Goal: Book appointment/travel/reservation

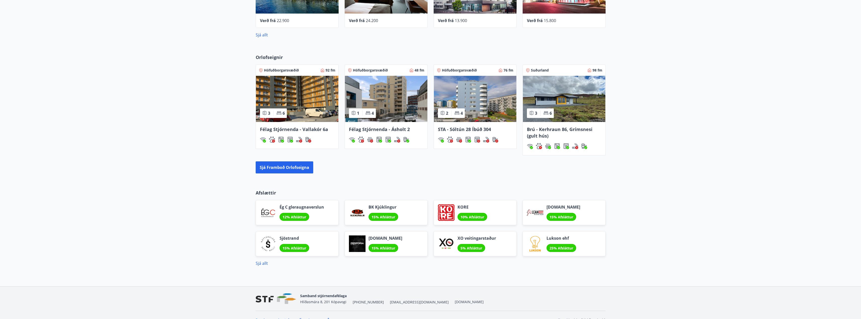
scroll to position [343, 0]
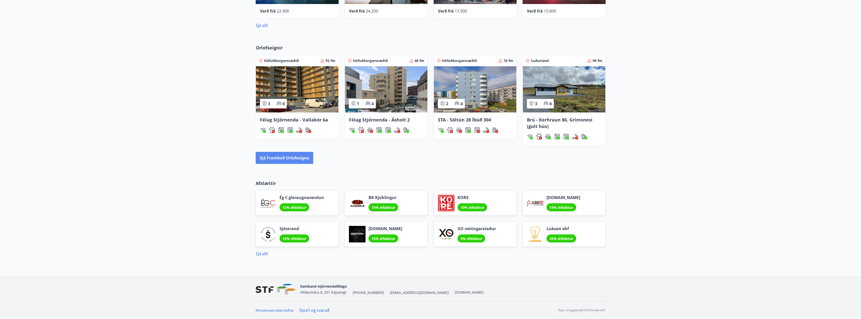
click at [293, 158] on button "Sjá framboð orlofseigna" at bounding box center [285, 158] width 58 height 12
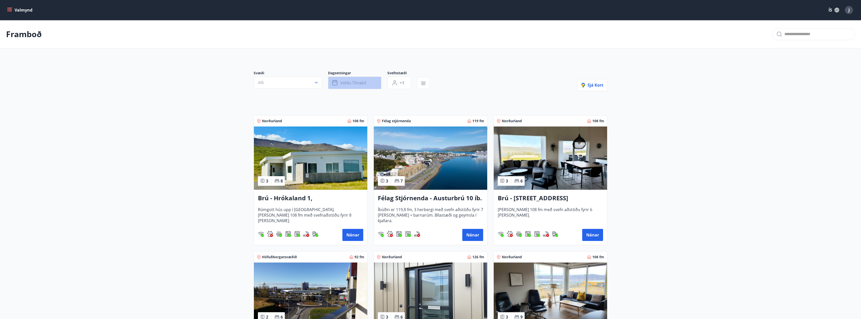
click at [363, 80] on span "Veldu tímabil" at bounding box center [353, 83] width 26 height 6
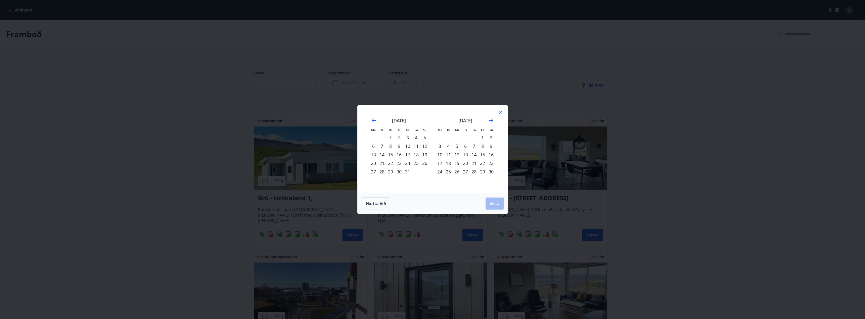
click at [473, 147] on div "7" at bounding box center [474, 146] width 9 height 9
click at [440, 154] on div "10" at bounding box center [439, 155] width 9 height 9
click at [496, 203] on span "Vista" at bounding box center [494, 204] width 10 height 6
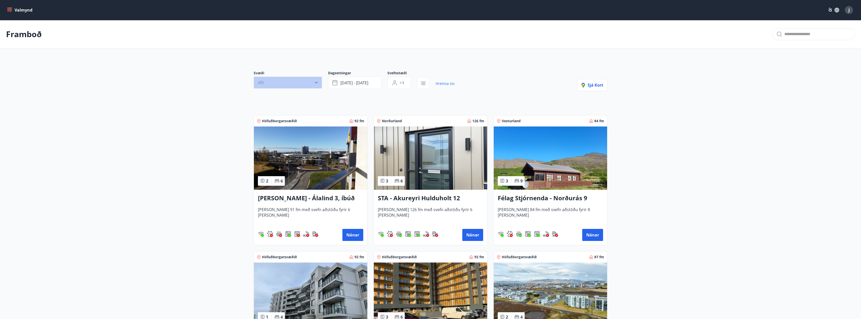
click at [317, 82] on icon "button" at bounding box center [316, 83] width 3 height 2
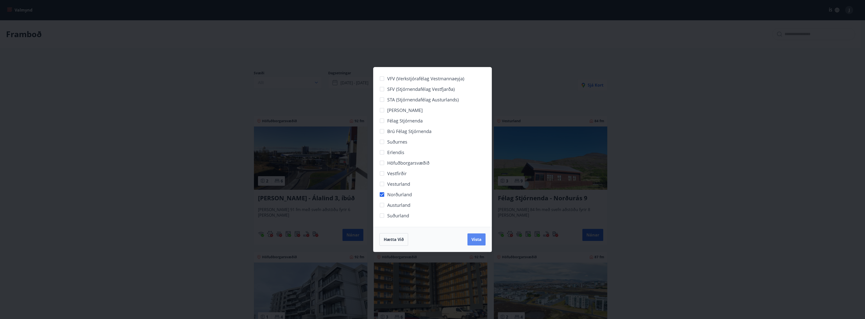
click at [474, 238] on span "Vista" at bounding box center [476, 240] width 10 height 6
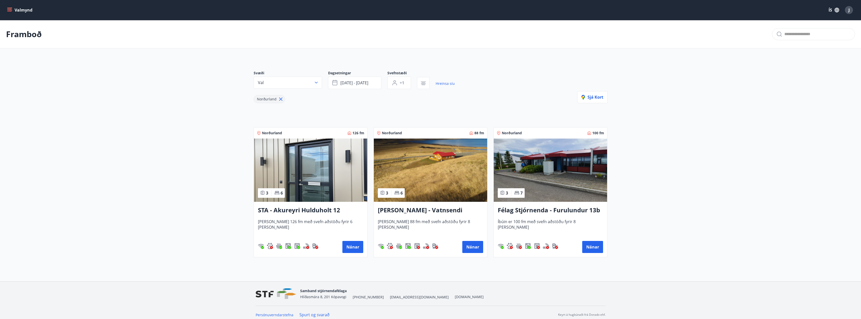
scroll to position [5, 0]
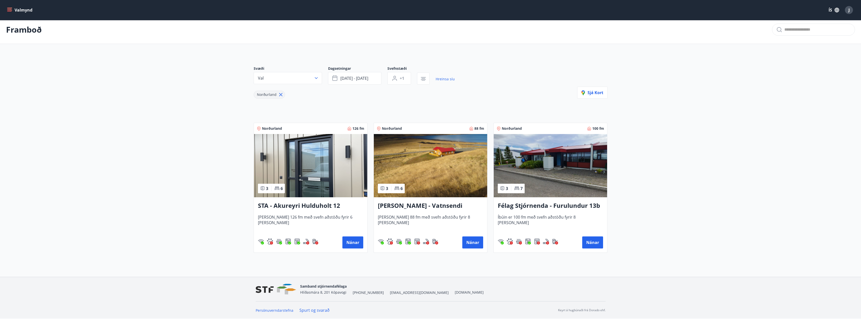
click at [319, 207] on h3 "STA - Akureyri Hulduholt 12" at bounding box center [310, 206] width 105 height 9
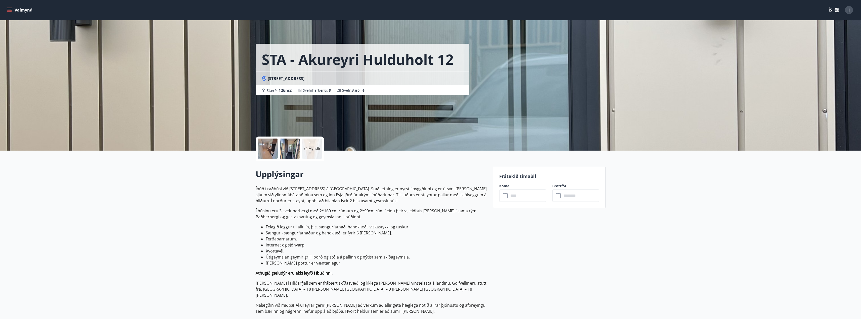
click at [316, 145] on div "+4 Myndir" at bounding box center [312, 149] width 20 height 20
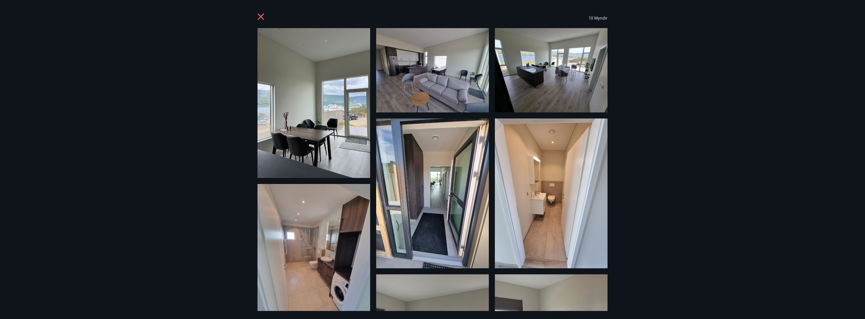
click at [260, 17] on icon at bounding box center [261, 17] width 6 height 6
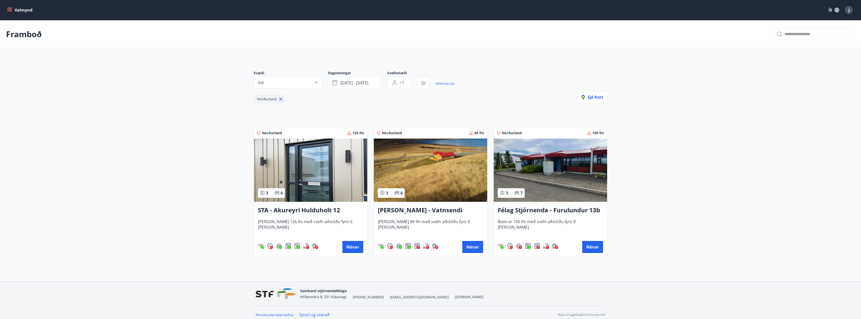
click at [545, 208] on h3 "Félag Stjórnenda - Furulundur 13b - [GEOGRAPHIC_DATA]" at bounding box center [550, 210] width 105 height 9
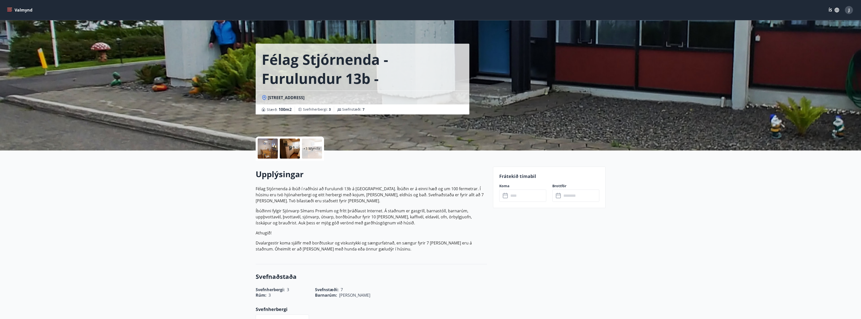
click at [312, 147] on p "+3 Myndir" at bounding box center [311, 148] width 17 height 5
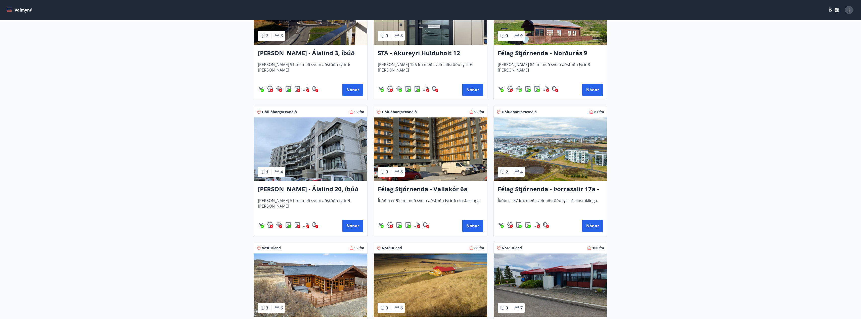
scroll to position [151, 0]
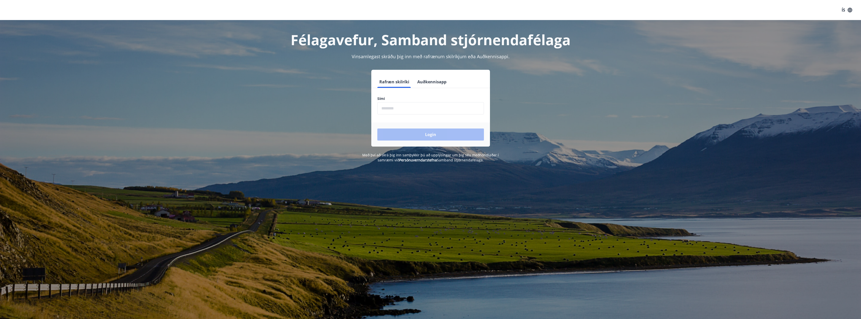
click at [403, 105] on input "phone" at bounding box center [430, 108] width 107 height 12
type input "********"
click at [412, 131] on button "Login" at bounding box center [430, 135] width 107 height 12
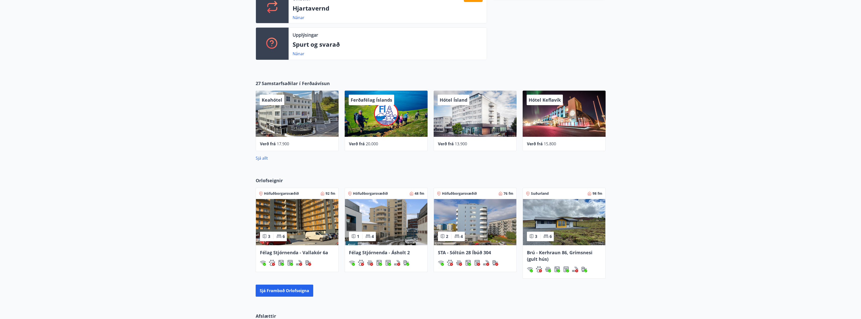
scroll to position [226, 0]
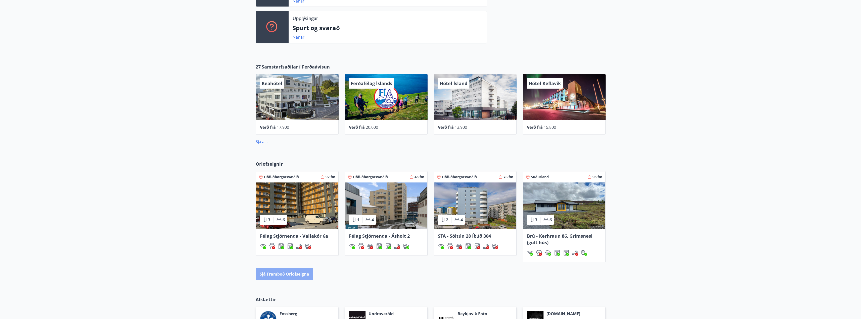
click at [289, 274] on button "Sjá framboð orlofseigna" at bounding box center [285, 274] width 58 height 12
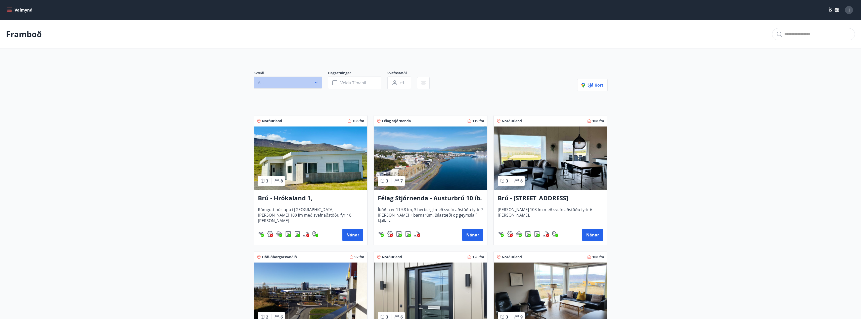
click at [318, 82] on icon "button" at bounding box center [316, 82] width 5 height 5
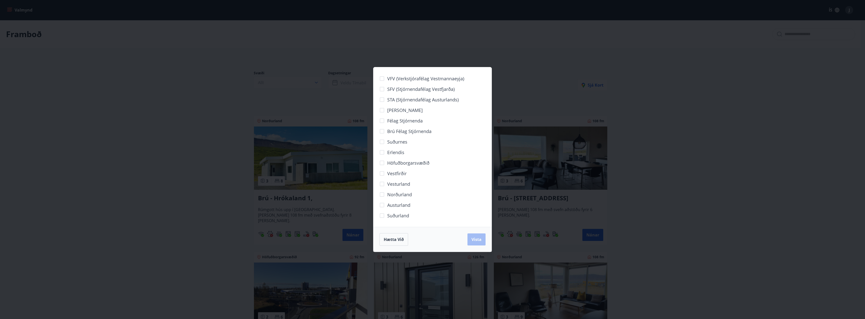
click at [399, 192] on span "Norðurland" at bounding box center [399, 195] width 25 height 7
click at [479, 243] on button "Vista" at bounding box center [476, 240] width 18 height 12
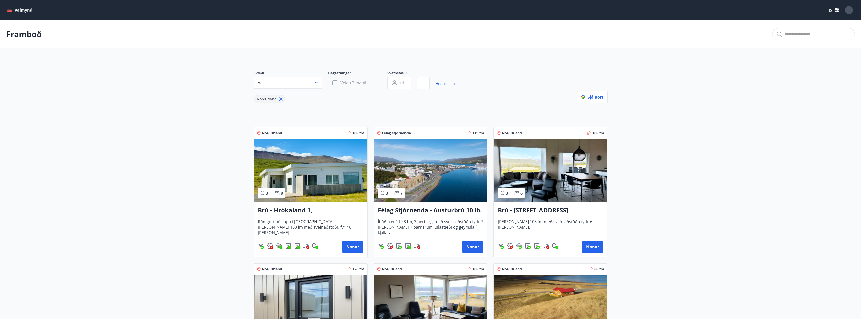
click at [357, 82] on span "Veldu tímabil" at bounding box center [353, 83] width 26 height 6
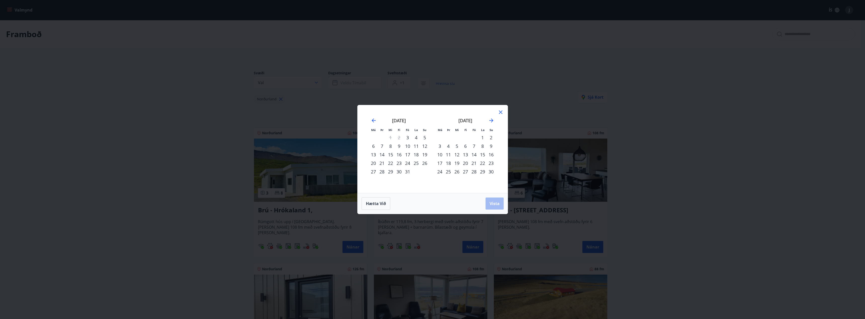
click at [474, 147] on div "7" at bounding box center [474, 146] width 9 height 9
click at [483, 147] on div "8" at bounding box center [482, 146] width 9 height 9
click at [489, 146] on div "9" at bounding box center [491, 146] width 9 height 9
click at [473, 147] on div "7" at bounding box center [474, 146] width 9 height 9
click at [483, 146] on div "8" at bounding box center [482, 146] width 9 height 9
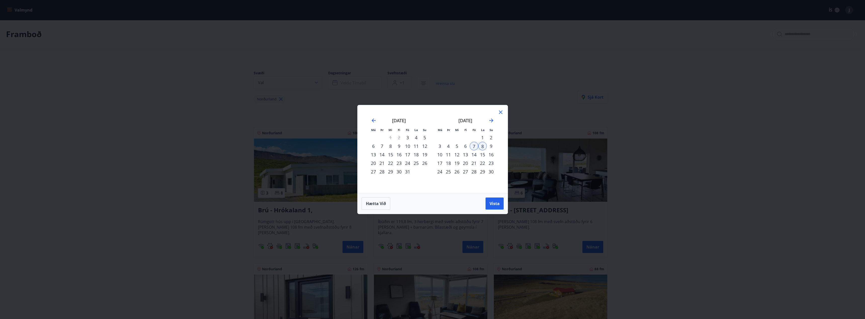
click at [490, 144] on div "9" at bounding box center [491, 146] width 9 height 9
click at [483, 146] on div "8" at bounding box center [482, 146] width 9 height 9
click at [490, 146] on div "9" at bounding box center [491, 146] width 9 height 9
click at [439, 154] on div "10" at bounding box center [439, 155] width 9 height 9
click at [481, 146] on div "8" at bounding box center [482, 146] width 9 height 9
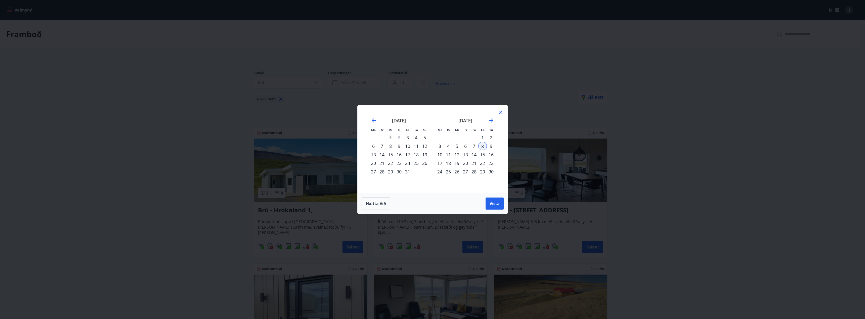
click at [490, 145] on div "9" at bounding box center [491, 146] width 9 height 9
click at [440, 154] on div "10" at bounding box center [439, 155] width 9 height 9
click at [501, 110] on icon at bounding box center [500, 112] width 6 height 6
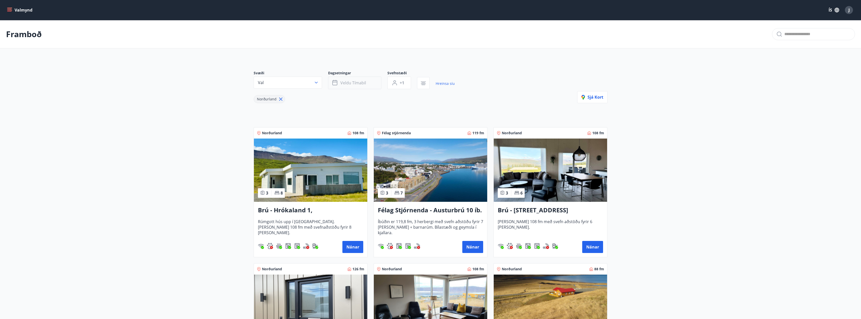
click at [347, 82] on span "Veldu tímabil" at bounding box center [353, 83] width 26 height 6
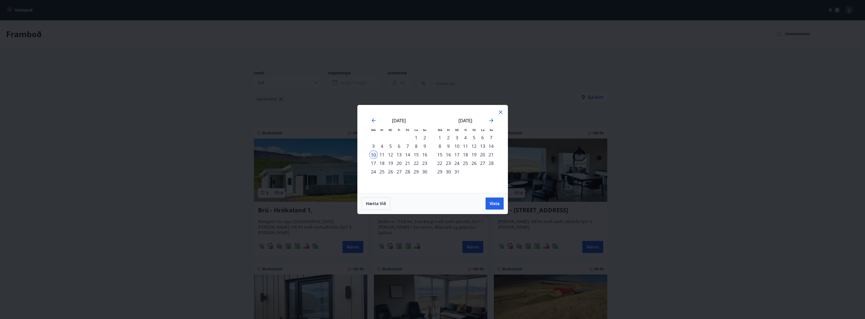
click at [407, 146] on div "7" at bounding box center [407, 146] width 9 height 9
click at [416, 147] on div "8" at bounding box center [416, 146] width 9 height 9
click at [425, 146] on div "9" at bounding box center [424, 146] width 9 height 9
click at [416, 146] on div "8" at bounding box center [416, 146] width 9 height 9
click at [425, 145] on div "9" at bounding box center [424, 146] width 9 height 9
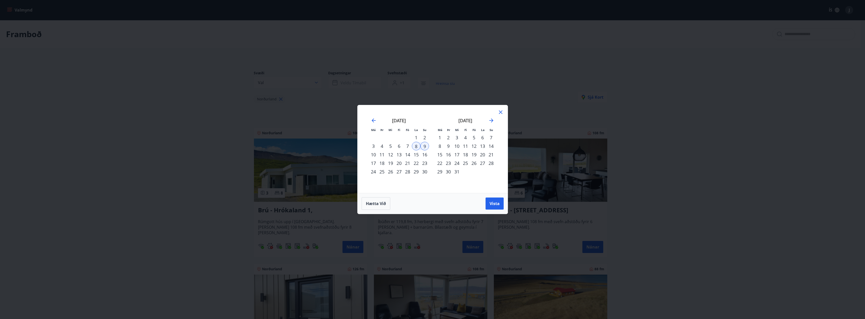
click at [370, 152] on div "10" at bounding box center [373, 155] width 9 height 9
click at [383, 154] on div "11" at bounding box center [382, 155] width 9 height 9
click at [393, 155] on div "12" at bounding box center [390, 155] width 9 height 9
click at [417, 147] on div "8" at bounding box center [416, 146] width 9 height 9
click at [426, 145] on div "9" at bounding box center [424, 146] width 9 height 9
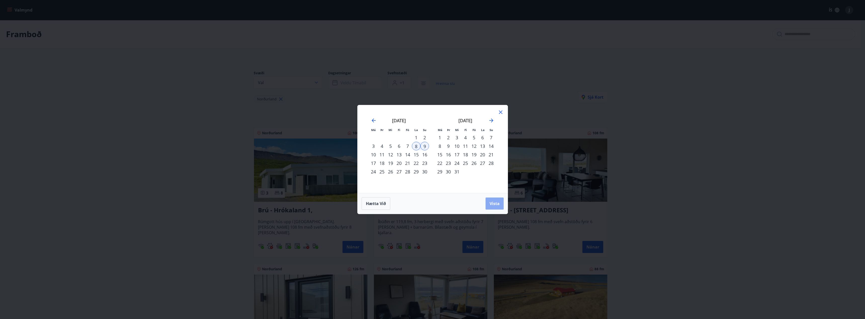
click at [494, 205] on span "Vista" at bounding box center [494, 204] width 10 height 6
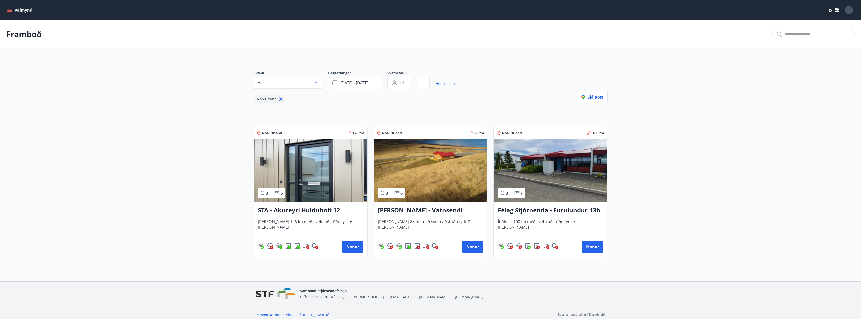
click at [97, 179] on main "Framboð Svæði Val Dagsetningar nóv 08 - nóv 09 Svefnstæði +1 Hreinsa síu Norður…" at bounding box center [430, 141] width 861 height 242
